Goal: Navigation & Orientation: Find specific page/section

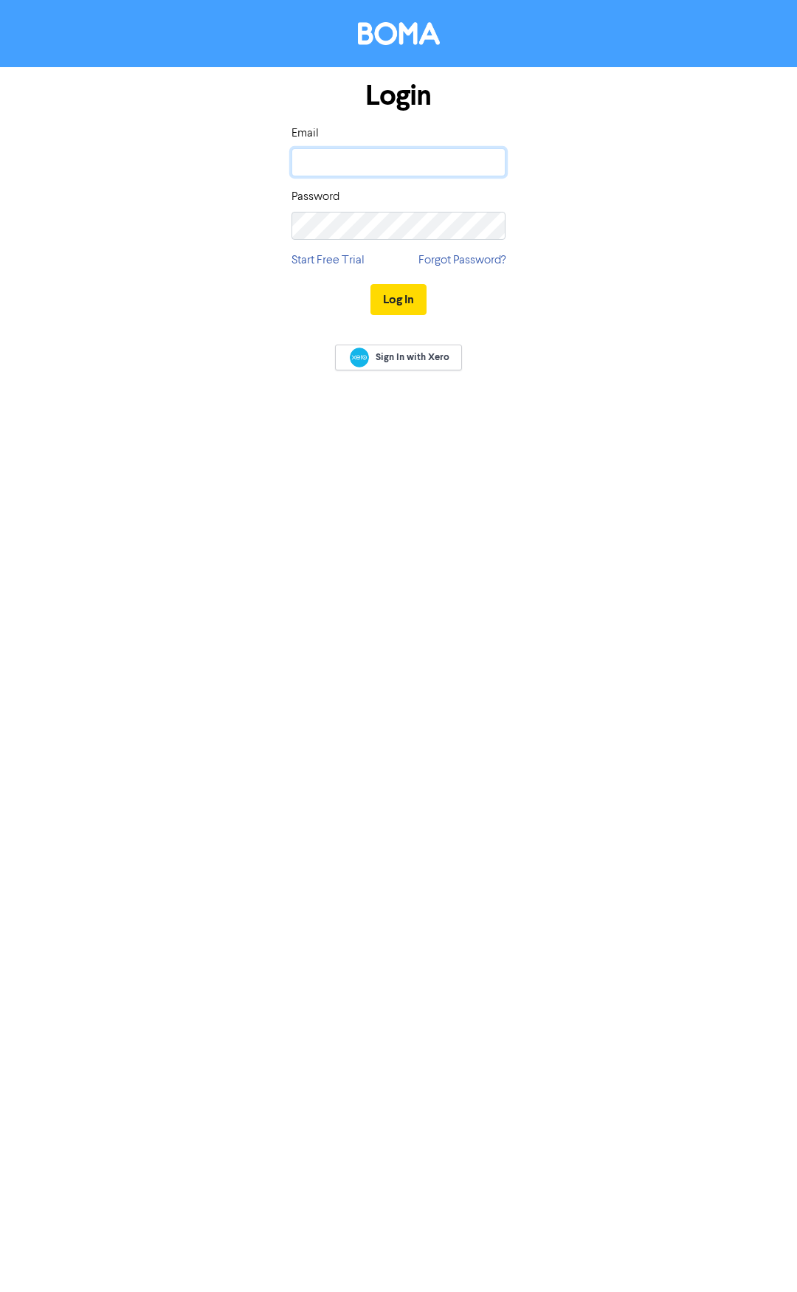
click at [357, 163] on input "email" at bounding box center [398, 162] width 214 height 28
type input "[PERSON_NAME][EMAIL_ADDRESS][DOMAIN_NAME]"
click at [370, 284] on button "Log In" at bounding box center [398, 299] width 56 height 31
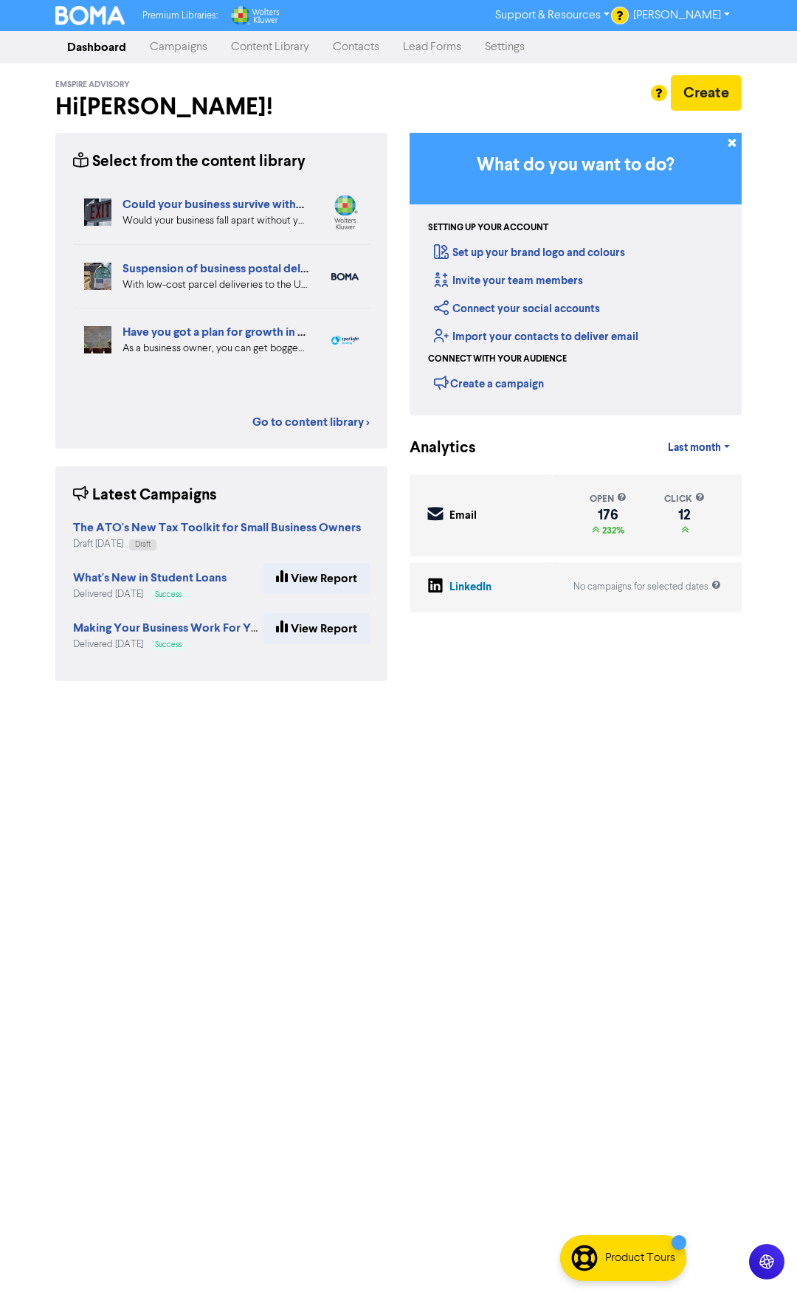
click at [704, 18] on link "[PERSON_NAME]" at bounding box center [681, 16] width 120 height 24
click at [657, 52] on button "Log Out" at bounding box center [680, 44] width 117 height 18
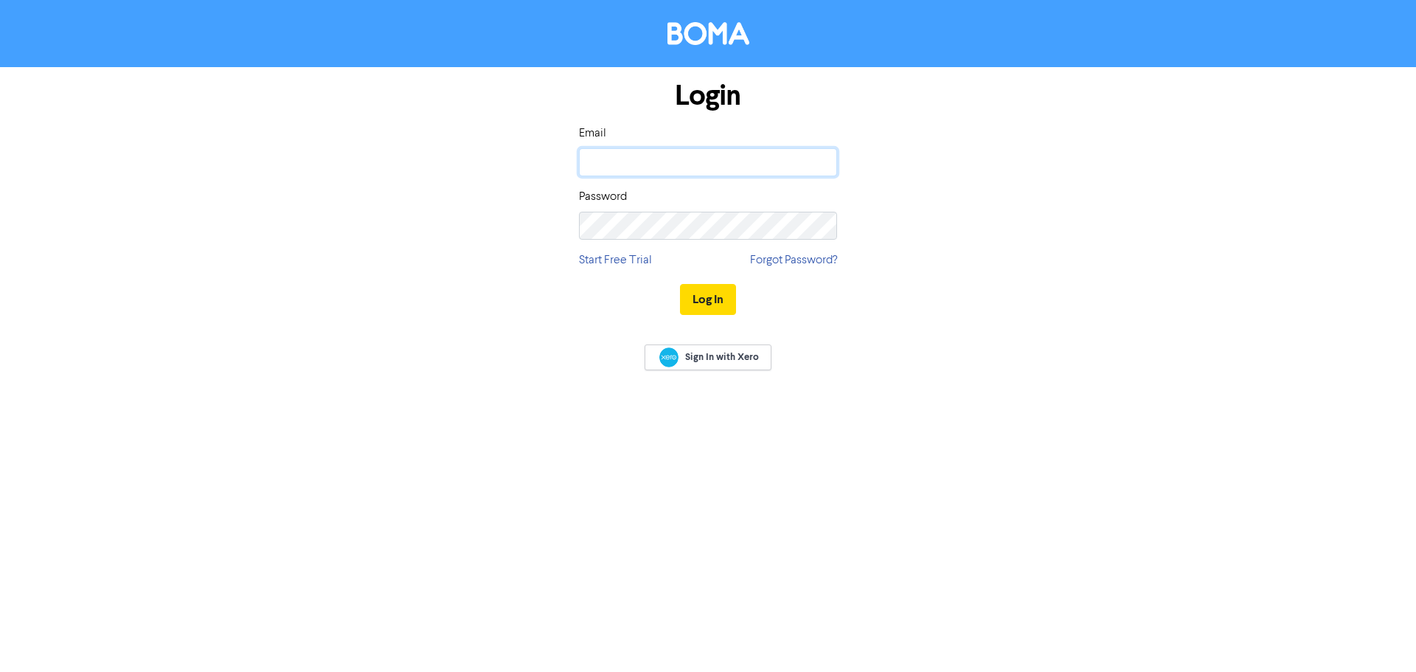
click at [604, 156] on input "email" at bounding box center [708, 162] width 258 height 28
type input "[PERSON_NAME][EMAIL_ADDRESS][DOMAIN_NAME]"
click at [680, 284] on button "Log In" at bounding box center [708, 299] width 56 height 31
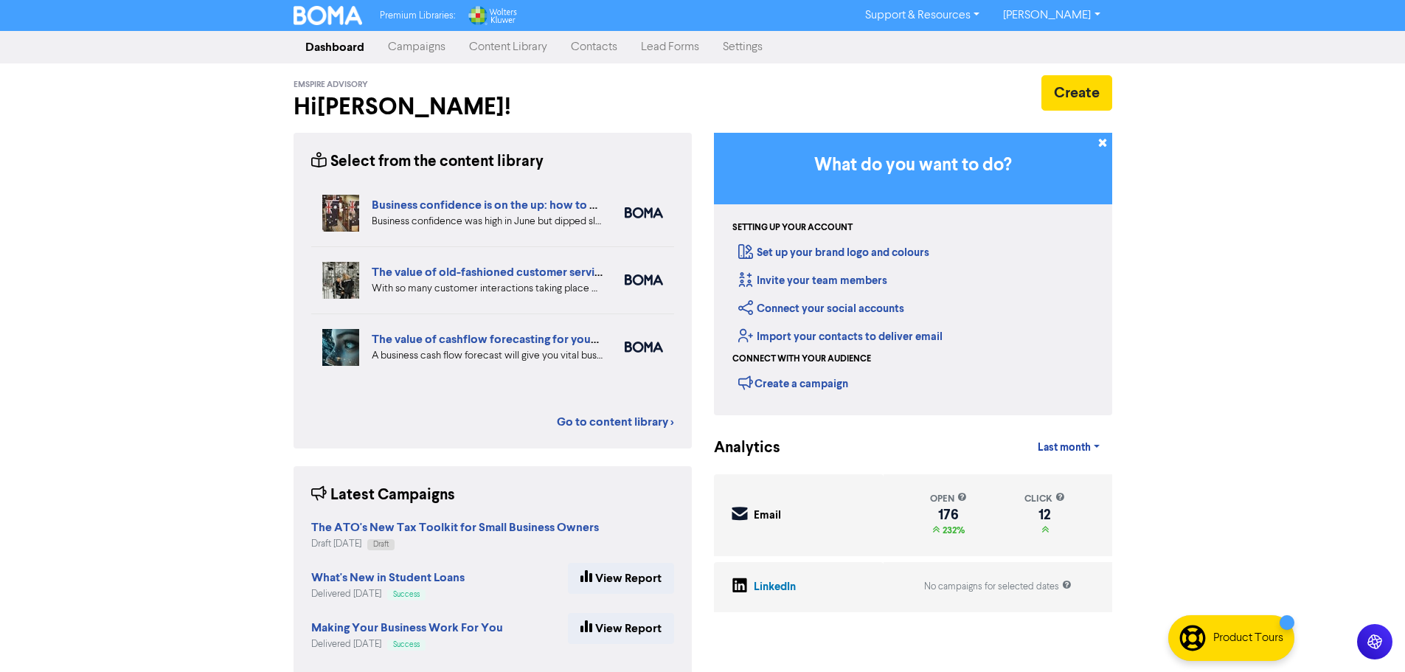
click at [796, 18] on link "[PERSON_NAME]" at bounding box center [1051, 16] width 120 height 24
click at [796, 11] on link "[PERSON_NAME]" at bounding box center [1051, 16] width 120 height 24
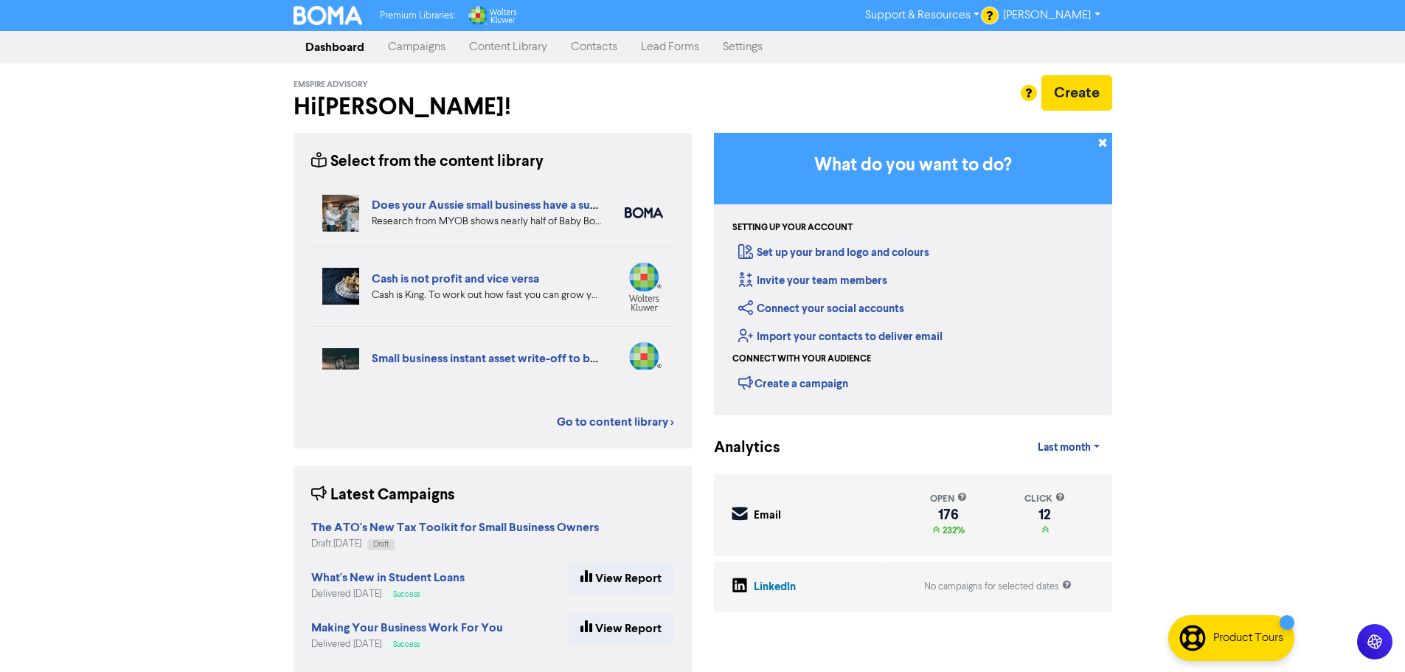
click at [796, 19] on link "Support & Resources" at bounding box center [922, 16] width 138 height 24
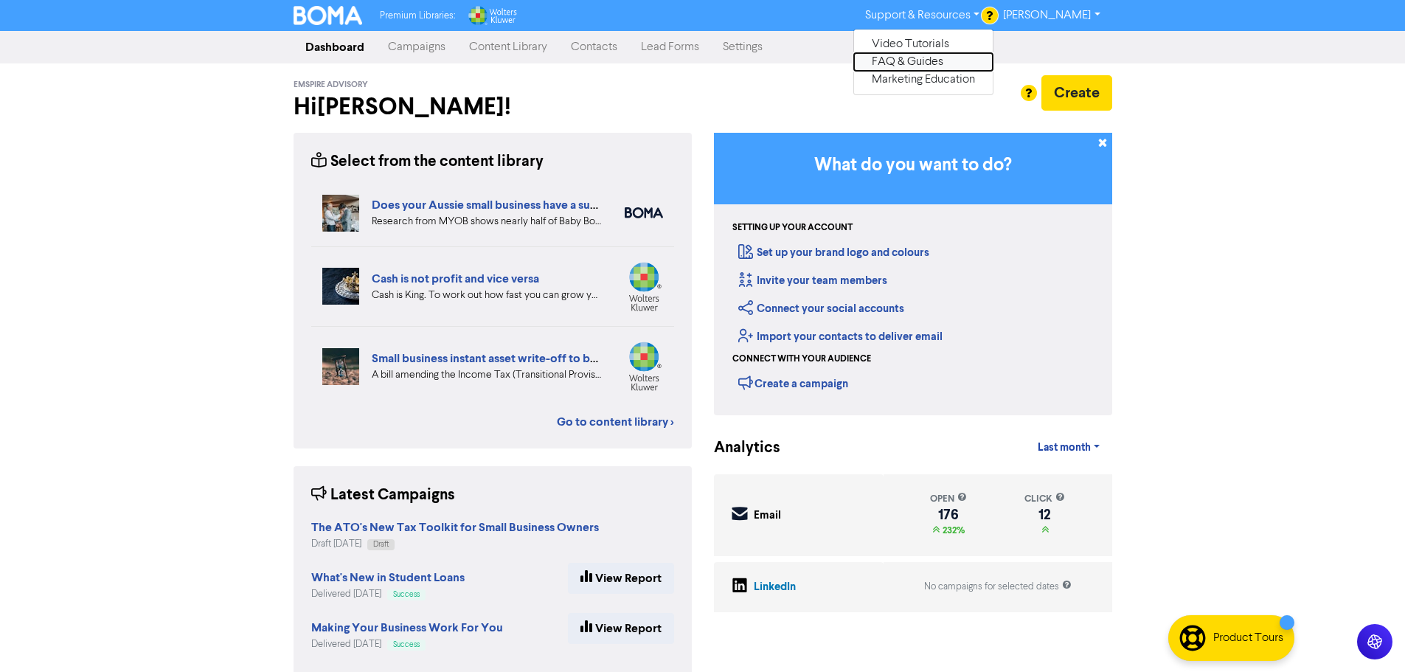
click at [796, 66] on button "FAQ & Guides" at bounding box center [923, 62] width 139 height 18
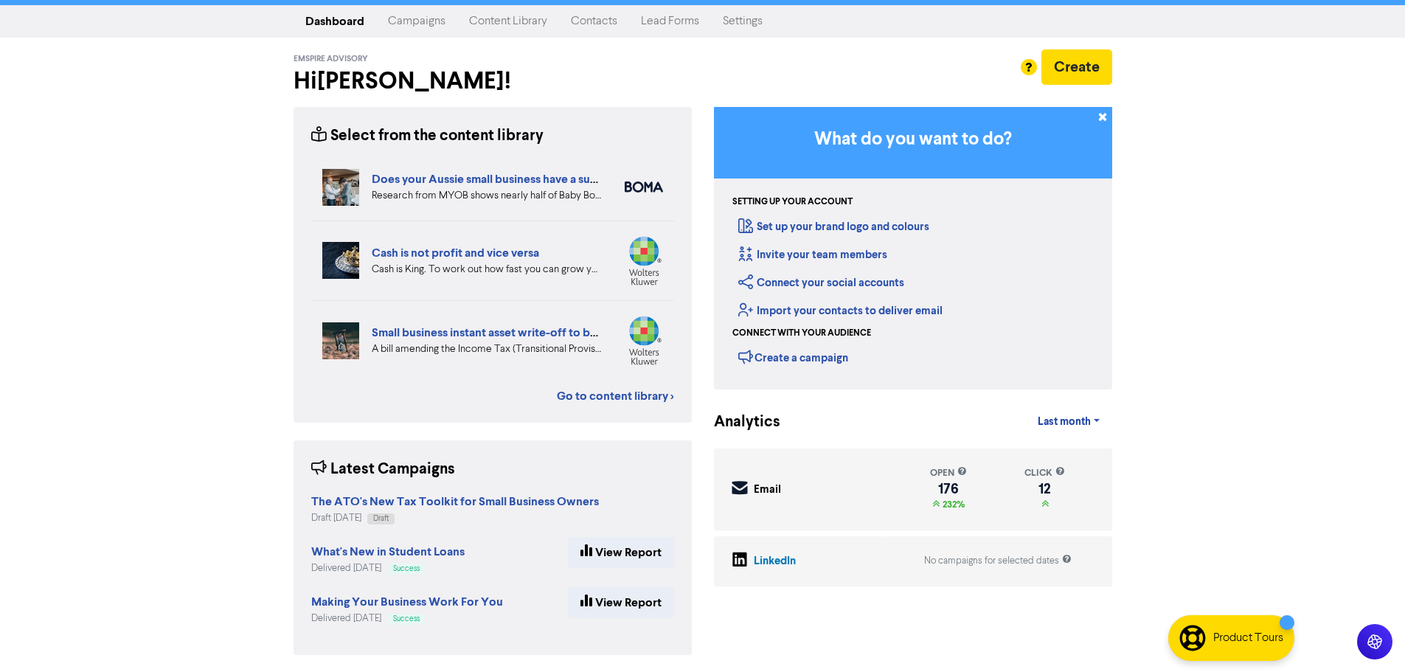
scroll to position [27, 0]
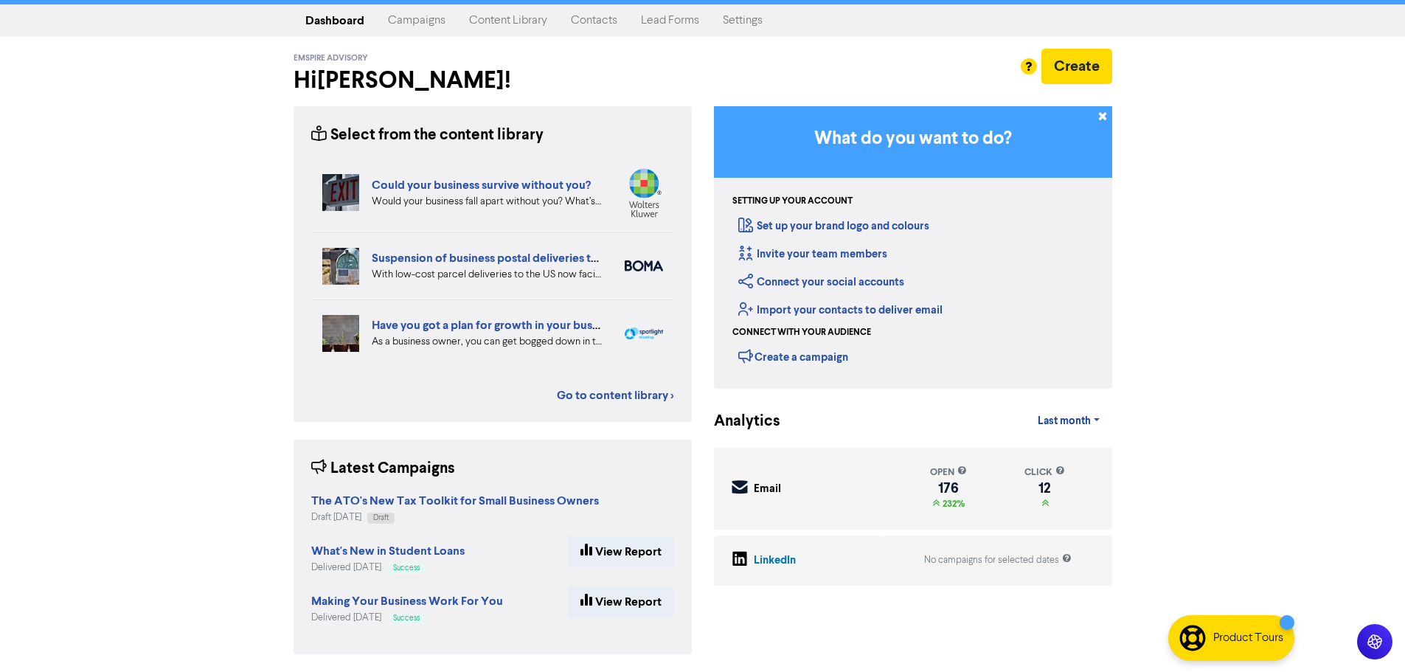
click at [743, 24] on link "Settings" at bounding box center [742, 21] width 63 height 30
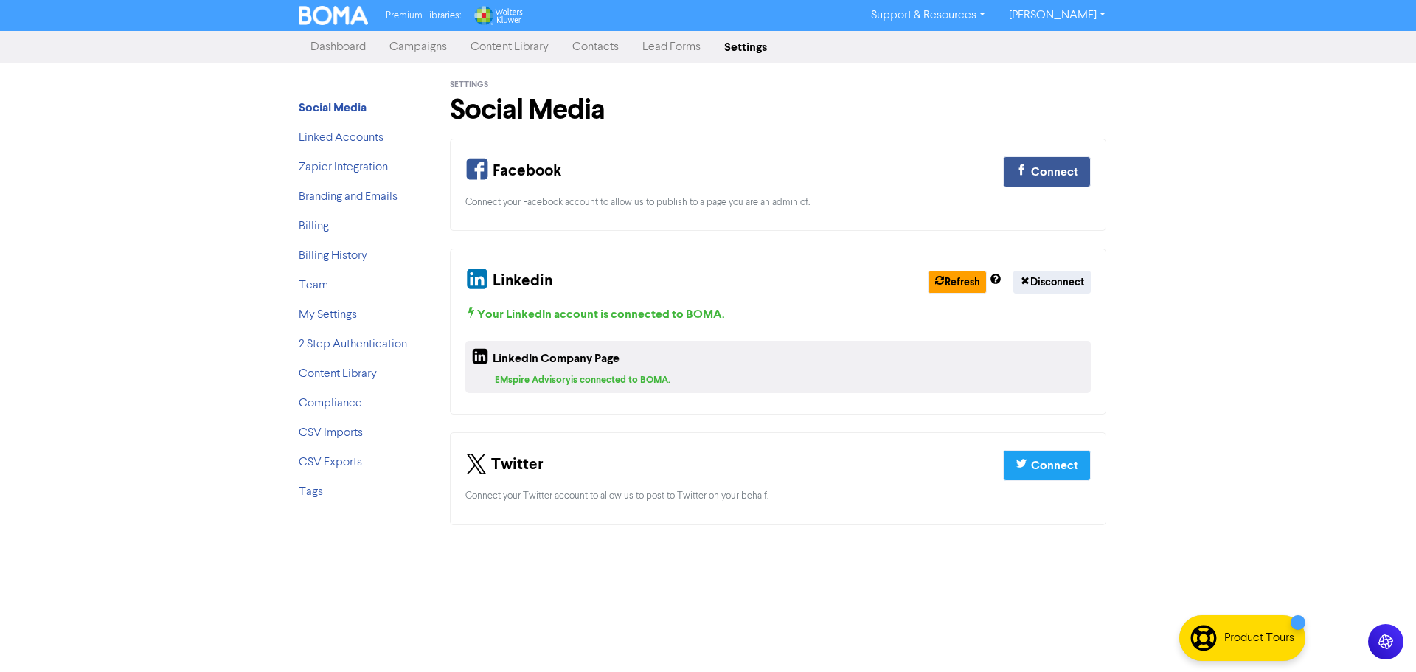
drag, startPoint x: 592, startPoint y: 45, endPoint x: 601, endPoint y: 53, distance: 12.0
click at [592, 45] on link "Contacts" at bounding box center [596, 47] width 70 height 30
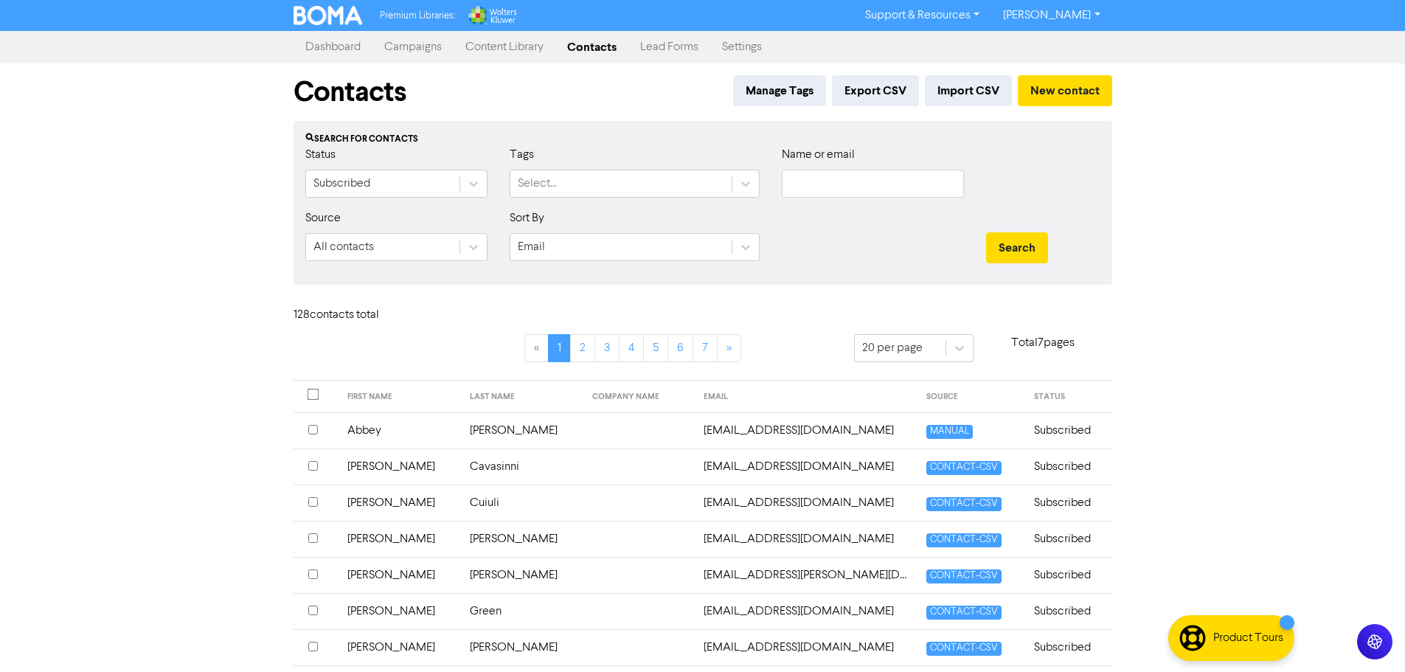
click at [796, 15] on link "Support & Resources" at bounding box center [922, 16] width 138 height 24
click at [334, 44] on link "Dashboard" at bounding box center [333, 47] width 79 height 30
